Goal: Transaction & Acquisition: Purchase product/service

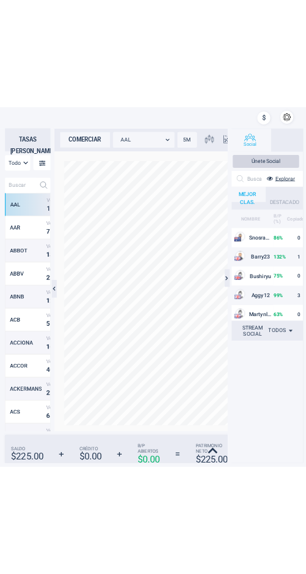
scroll to position [393, 61]
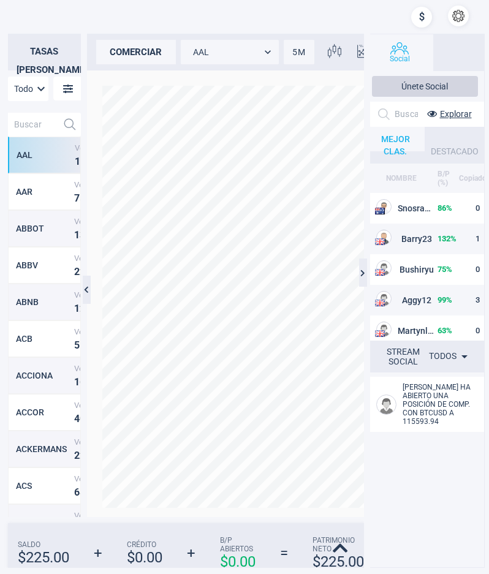
click at [21, 124] on input "text" at bounding box center [33, 125] width 50 height 24
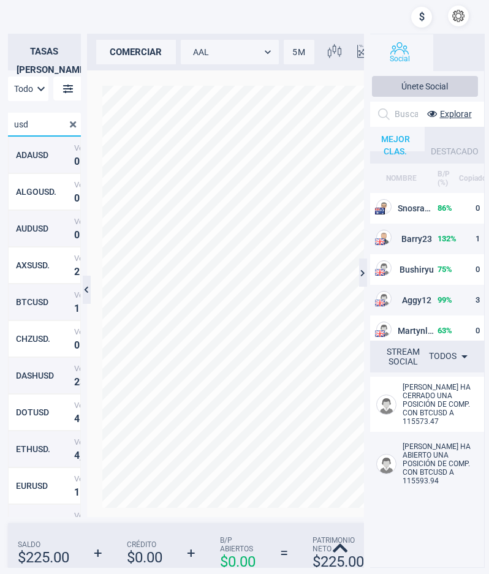
click at [37, 124] on input "usd" at bounding box center [34, 125] width 53 height 24
type input "btc"
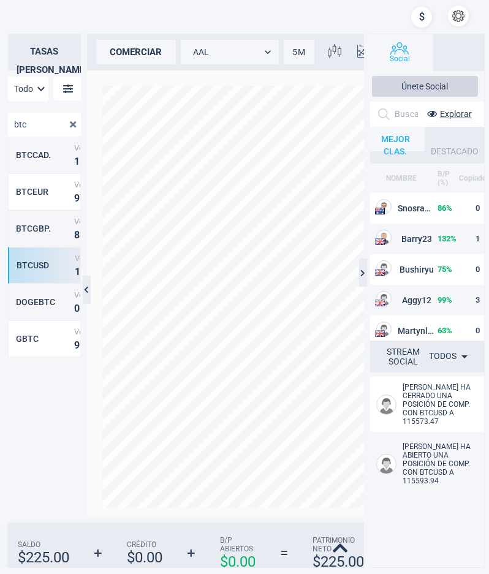
click at [45, 271] on div "BTCUSD Venta 1 1 5 , 0 7 3 . 4 5 Compra 1 1 6 , 0 9 3 . 9 2" at bounding box center [44, 265] width 73 height 37
click at [144, 43] on div "comerciar" at bounding box center [136, 52] width 80 height 24
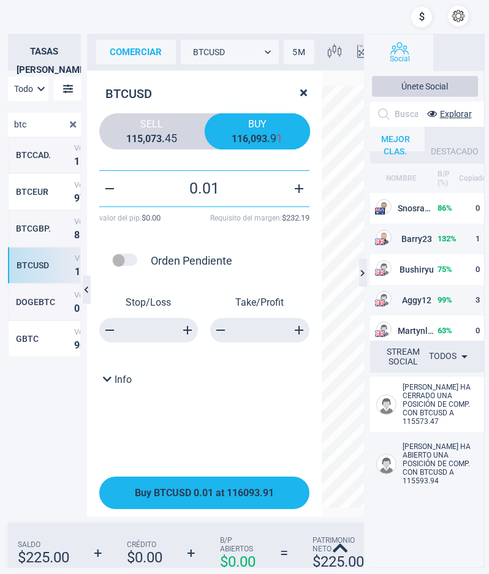
click at [231, 483] on button "Buy BTCUSD 0.01 at 116093.91" at bounding box center [204, 493] width 210 height 32
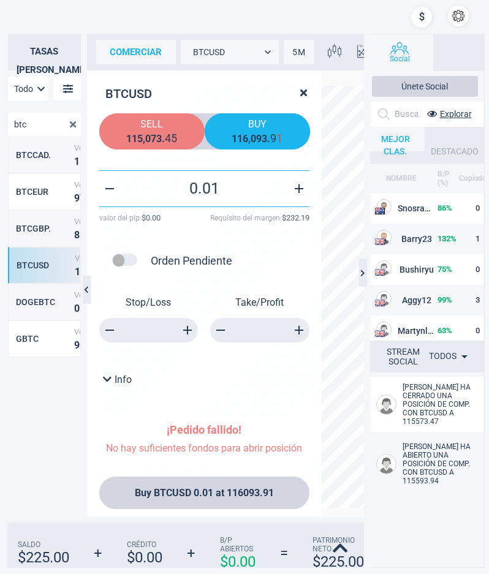
click at [174, 127] on span "Sell" at bounding box center [151, 124] width 87 height 12
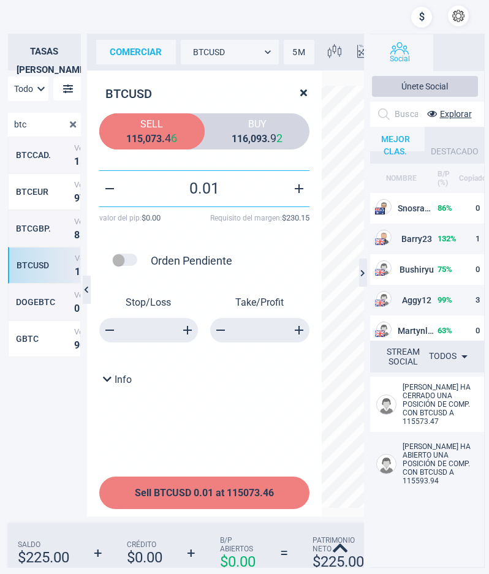
click at [216, 494] on span "Sell BTCUSD 0.01 at 115073.46" at bounding box center [204, 493] width 139 height 12
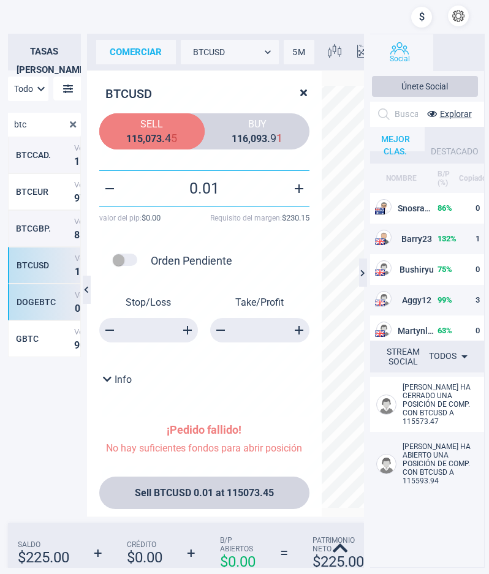
click at [32, 305] on div "DOGEBTC" at bounding box center [44, 302] width 55 height 10
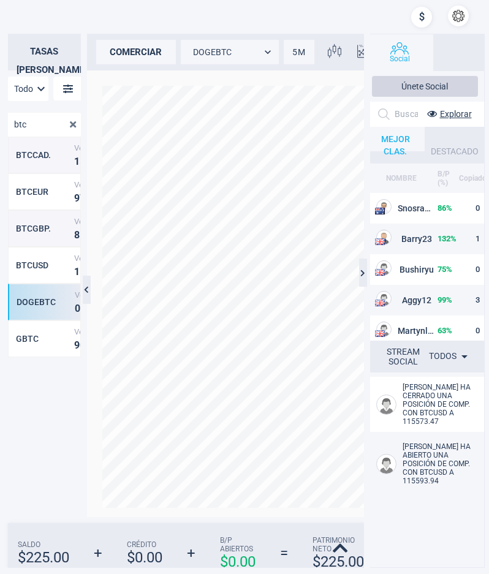
click at [126, 75] on div at bounding box center [256, 293] width 321 height 447
click at [129, 65] on div "comerciar DOGEBTC DOGEBTC 5M 5 Gráfico [PERSON_NAME] candles" at bounding box center [256, 52] width 339 height 37
click at [132, 58] on div "comerciar" at bounding box center [136, 52] width 80 height 24
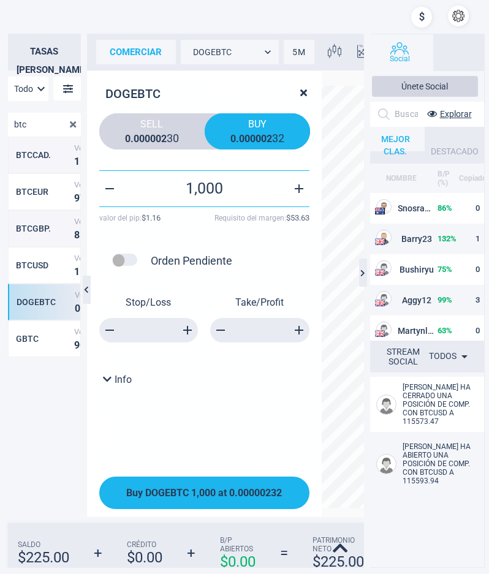
click at [221, 480] on button "Buy DOGEBTC 1,000 at 0.00000232" at bounding box center [204, 493] width 210 height 32
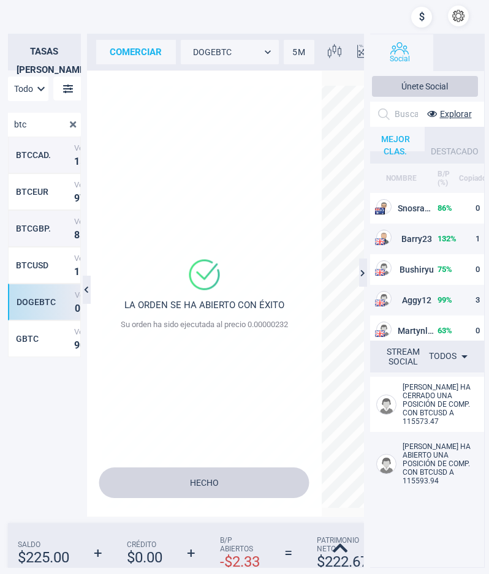
click at [223, 486] on button "Hecho" at bounding box center [204, 482] width 210 height 31
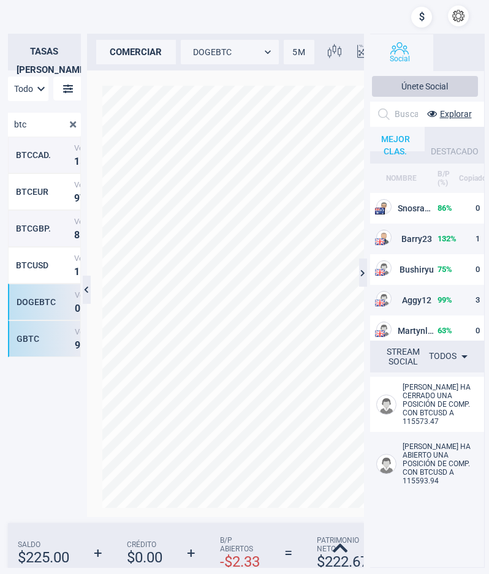
click at [43, 339] on div "GBTC" at bounding box center [44, 339] width 55 height 10
click at [136, 50] on div "comerciar" at bounding box center [136, 52] width 80 height 24
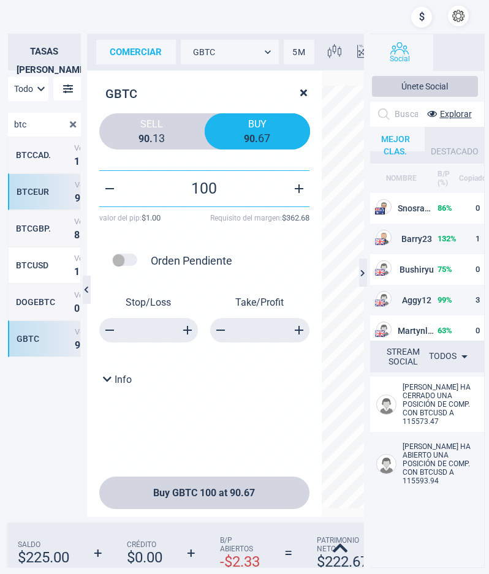
click at [28, 194] on div "BTCEUR" at bounding box center [44, 192] width 55 height 10
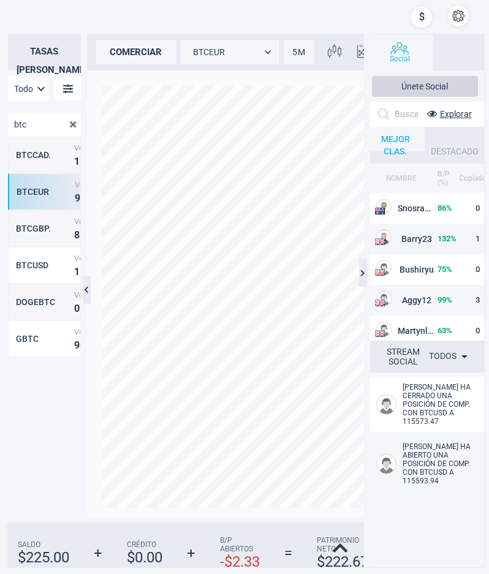
click at [105, 56] on div "comerciar" at bounding box center [136, 52] width 80 height 24
click at [40, 161] on div "BTCCAD. Venta 1 5 8 , 5 8 3 . 9 0 Compra 1 6 0 , 1 0 7 . 9 0" at bounding box center [44, 155] width 73 height 37
type input "BTCCAD."
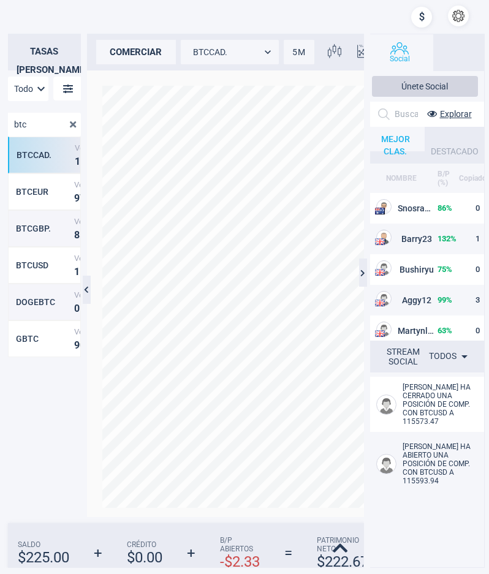
click at [154, 62] on div "comerciar" at bounding box center [136, 52] width 80 height 24
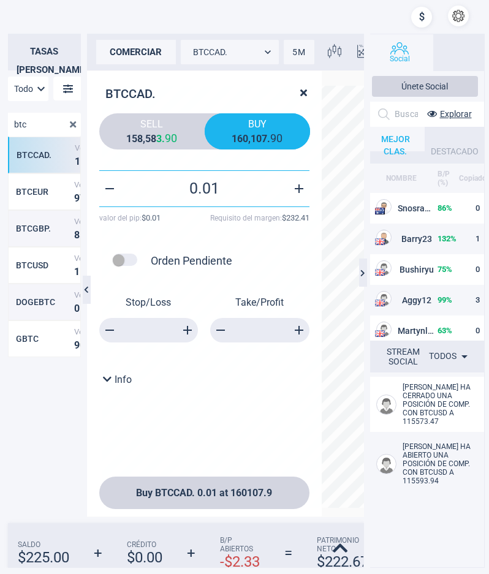
click at [151, 47] on div "comerciar" at bounding box center [136, 52] width 80 height 24
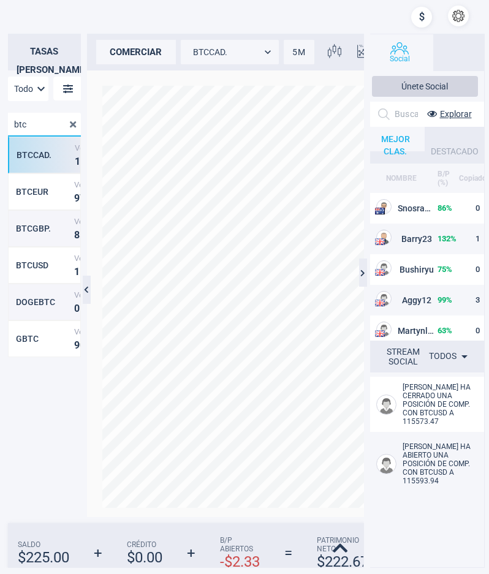
click at [35, 117] on input "btc" at bounding box center [34, 125] width 53 height 24
click at [70, 128] on span at bounding box center [73, 124] width 15 height 15
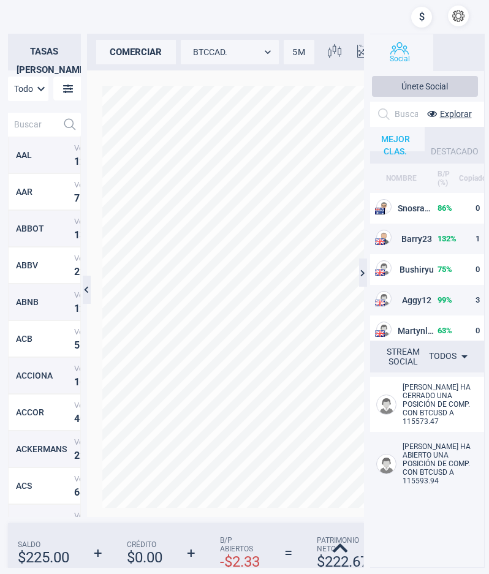
click at [48, 127] on input "text" at bounding box center [33, 125] width 50 height 24
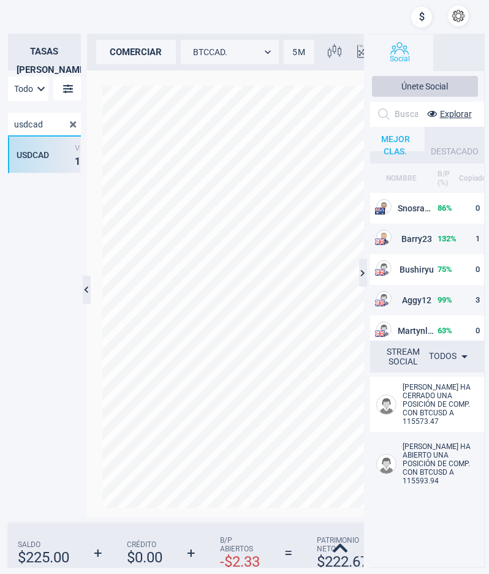
type input "usdcad"
click at [20, 160] on div "USDCAD Venta 1 . 3 7 6 8 3 Compra 1 . 3 7 8 8 2" at bounding box center [44, 155] width 73 height 37
type input "USDCAD"
click at [129, 55] on div "comerciar" at bounding box center [136, 52] width 80 height 24
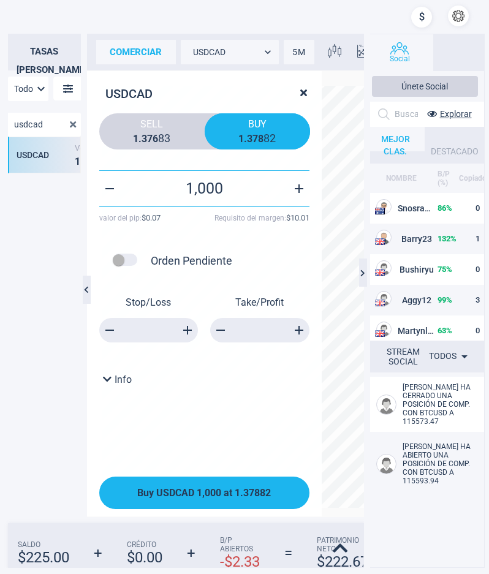
click at [246, 505] on button "Buy USDCAD 1,000 at 1.37882" at bounding box center [204, 493] width 210 height 32
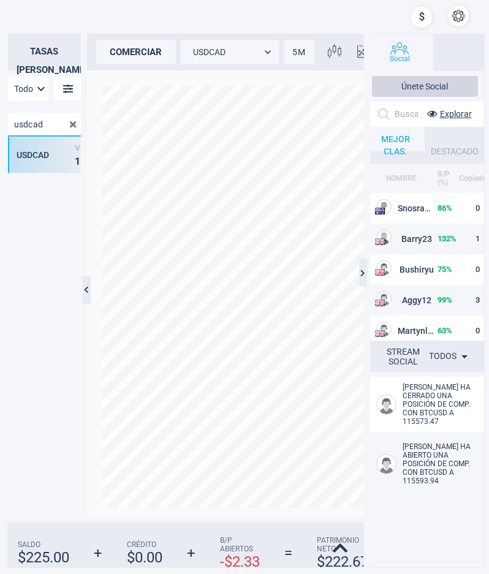
drag, startPoint x: 45, startPoint y: 124, endPoint x: -25, endPoint y: 129, distance: 70.0
click at [0, 129] on html "Tasas [PERSON_NAME] Todo MarketRates.Groups.All usdcad USDCAD Venta 1 . 3 7 6 8…" at bounding box center [244, 287] width 489 height 574
type input "euru"
click at [32, 145] on div "EURUSD Venta 1 . 1 7 3 7 2 Compra 1 . 1 7 5 3 0" at bounding box center [44, 155] width 73 height 37
type input "EURUSD"
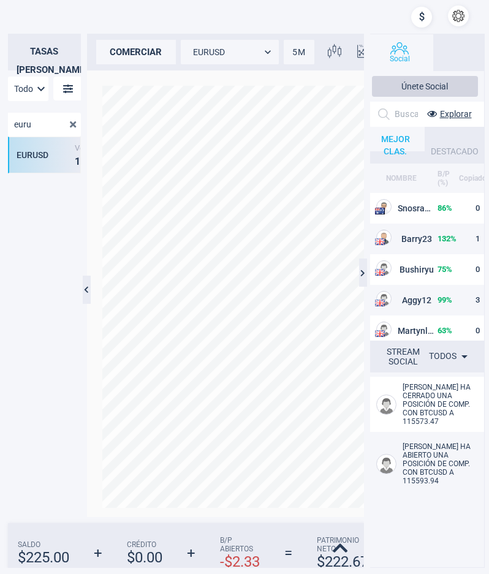
click at [129, 57] on div "comerciar" at bounding box center [136, 52] width 80 height 24
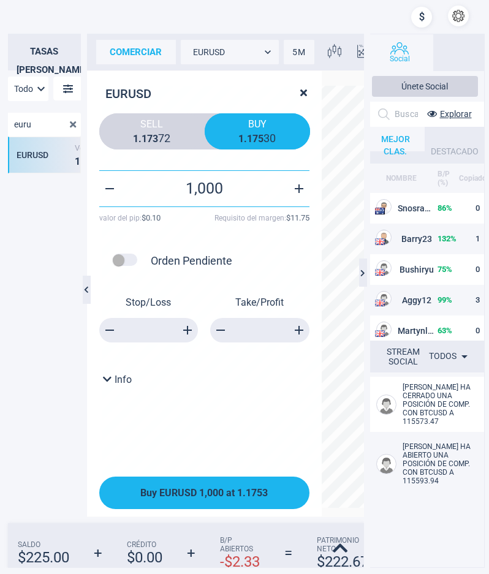
click at [252, 492] on span "Buy EURUSD 1,000 at 1.1753" at bounding box center [203, 493] width 127 height 12
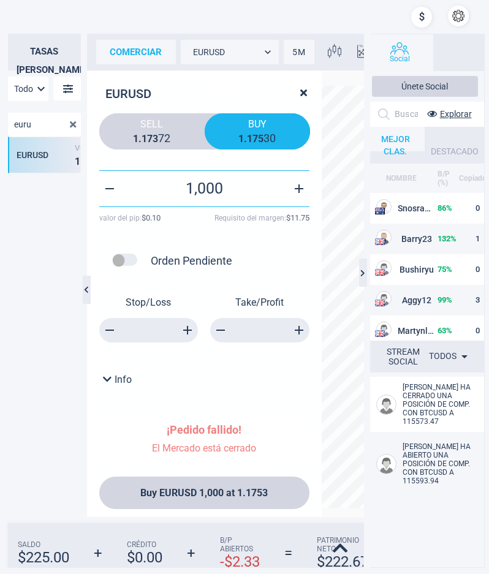
click at [71, 118] on span at bounding box center [73, 124] width 15 height 15
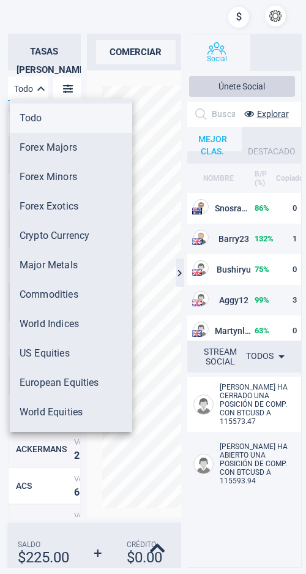
click at [40, 88] on body "Tasas [PERSON_NAME] Todo MarketRates.Groups.All AAL Venta 1 2 . 3 9 Compra 1 2 …" at bounding box center [153, 287] width 306 height 574
click at [40, 88] on div at bounding box center [153, 287] width 306 height 574
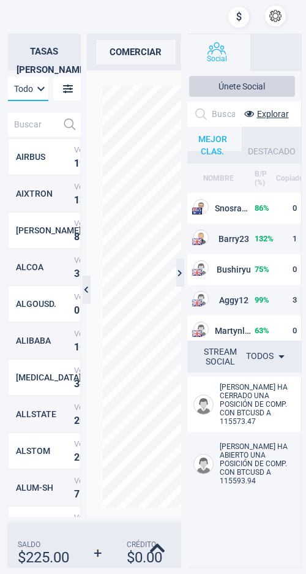
scroll to position [735, 0]
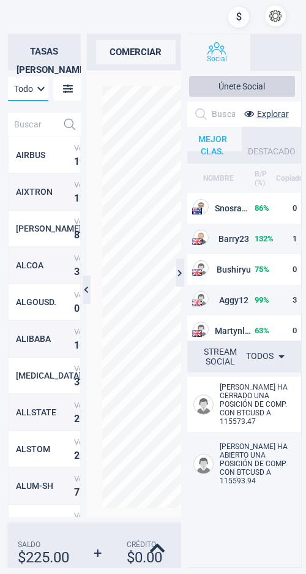
click at [37, 126] on input "text" at bounding box center [33, 125] width 50 height 24
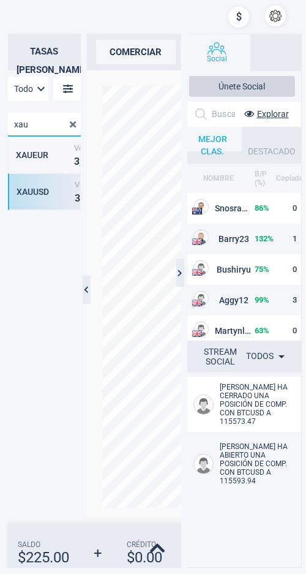
type input "xau"
click at [42, 189] on div "XAUUSD" at bounding box center [44, 192] width 55 height 10
type input "XAUUSD"
click at [150, 52] on div "comerciar" at bounding box center [136, 52] width 80 height 24
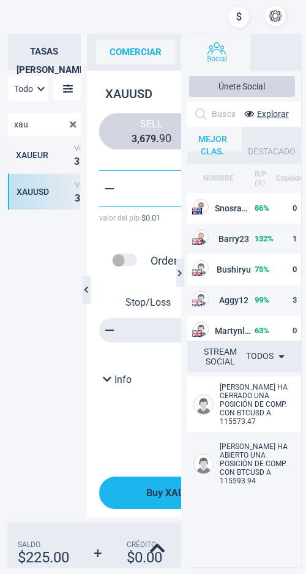
click at [151, 486] on button "Buy XAUUSD 1 at 3689.94" at bounding box center [204, 493] width 210 height 32
